Goal: Information Seeking & Learning: Learn about a topic

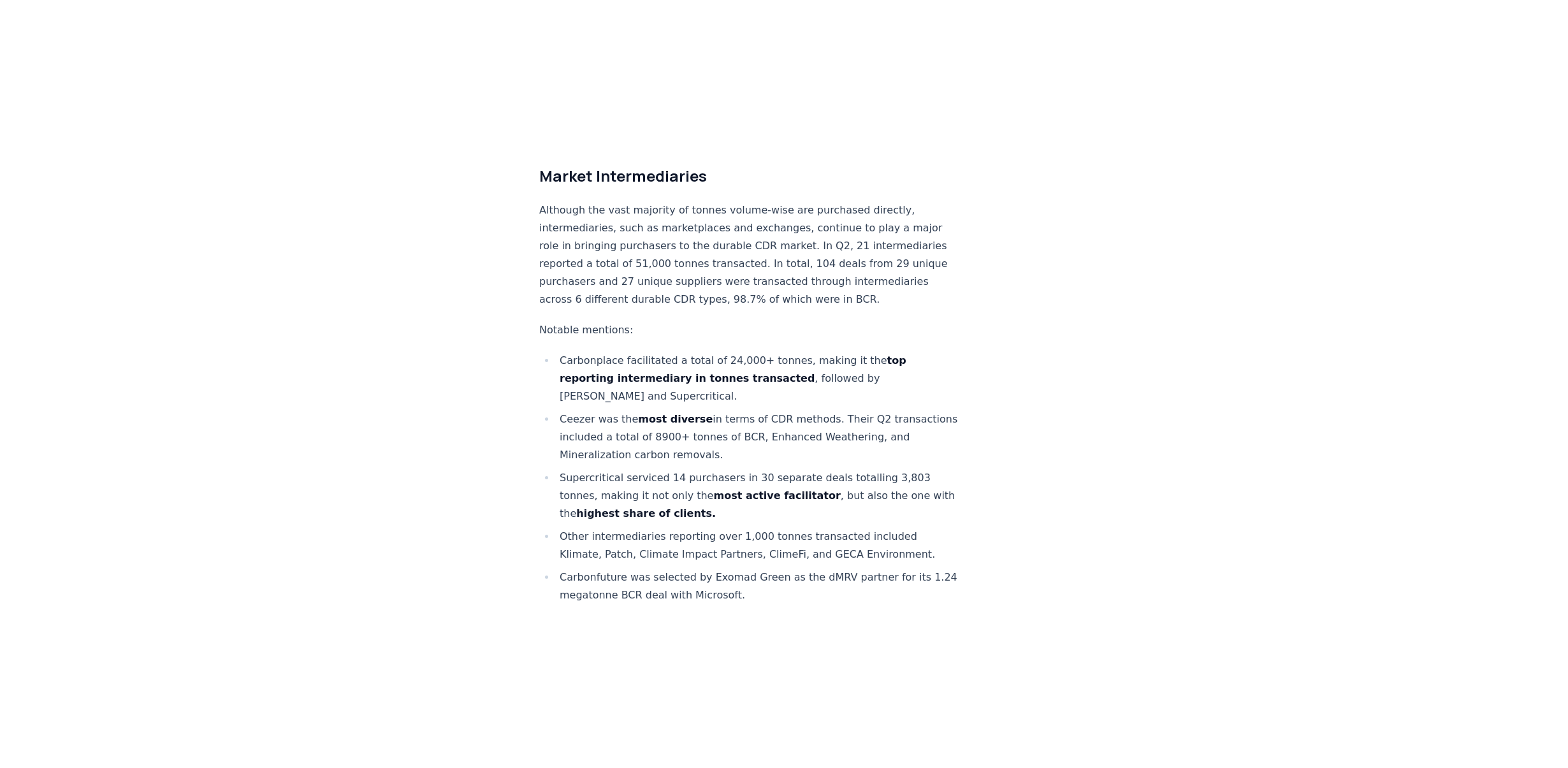
scroll to position [6821, 0]
